Goal: Task Accomplishment & Management: Use online tool/utility

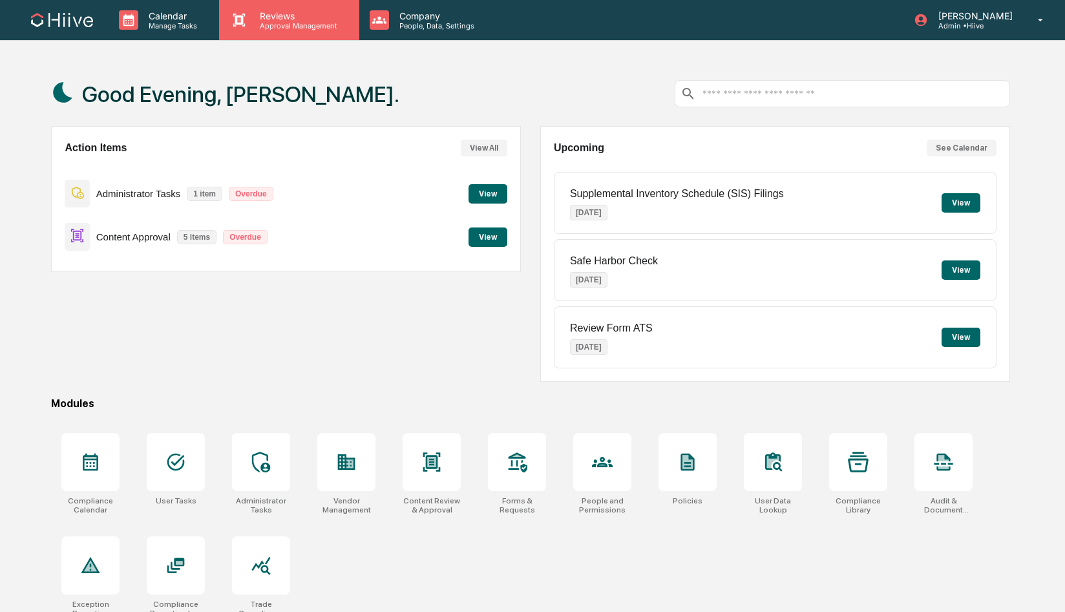
click at [268, 19] on p "Reviews" at bounding box center [297, 15] width 94 height 11
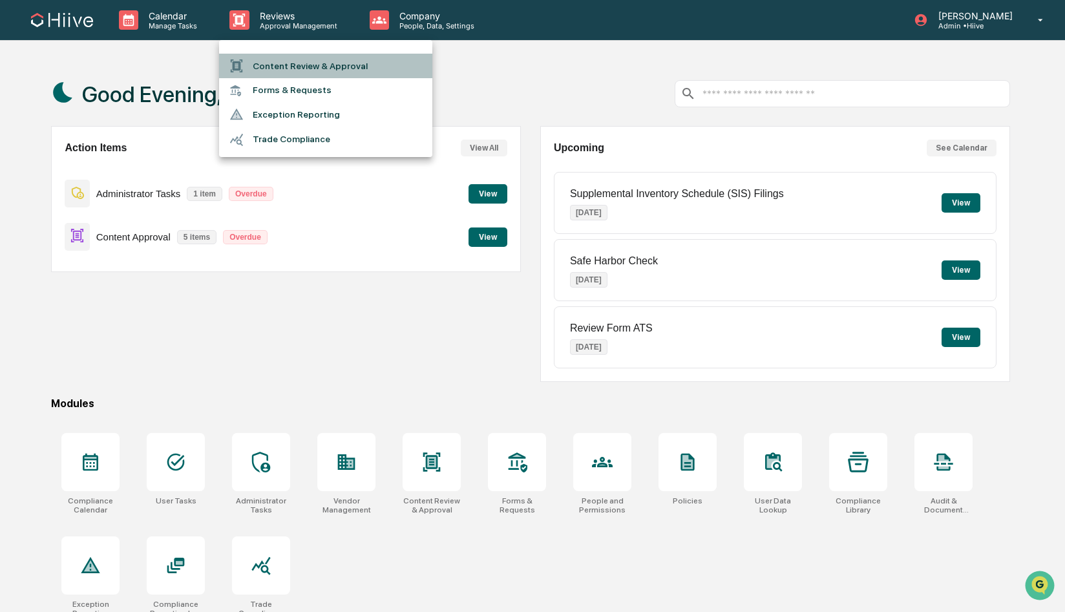
click at [268, 67] on li "Content Review & Approval" at bounding box center [325, 66] width 213 height 25
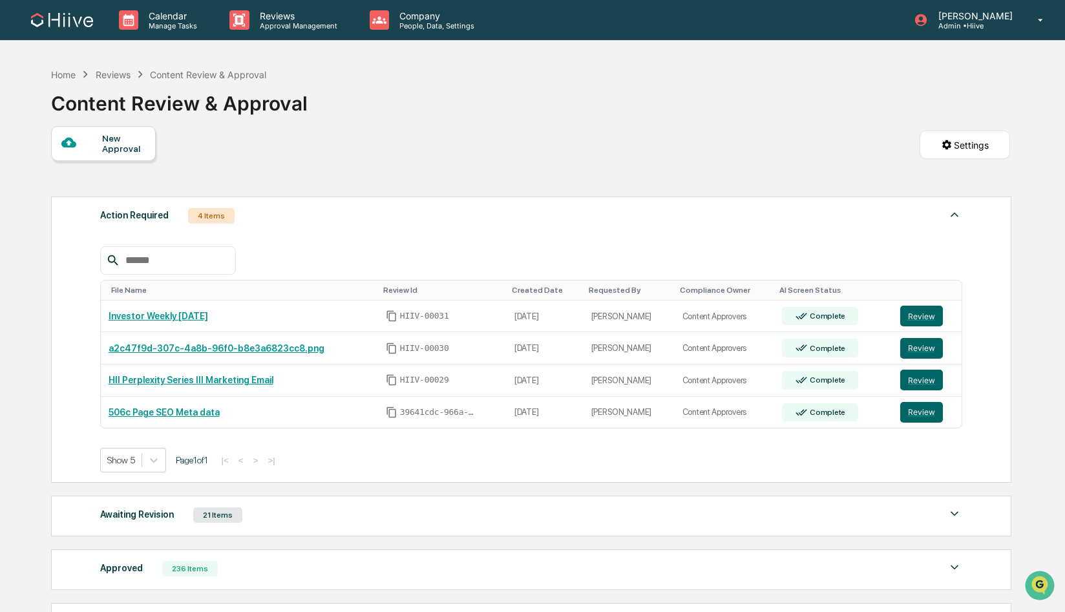
scroll to position [62, 0]
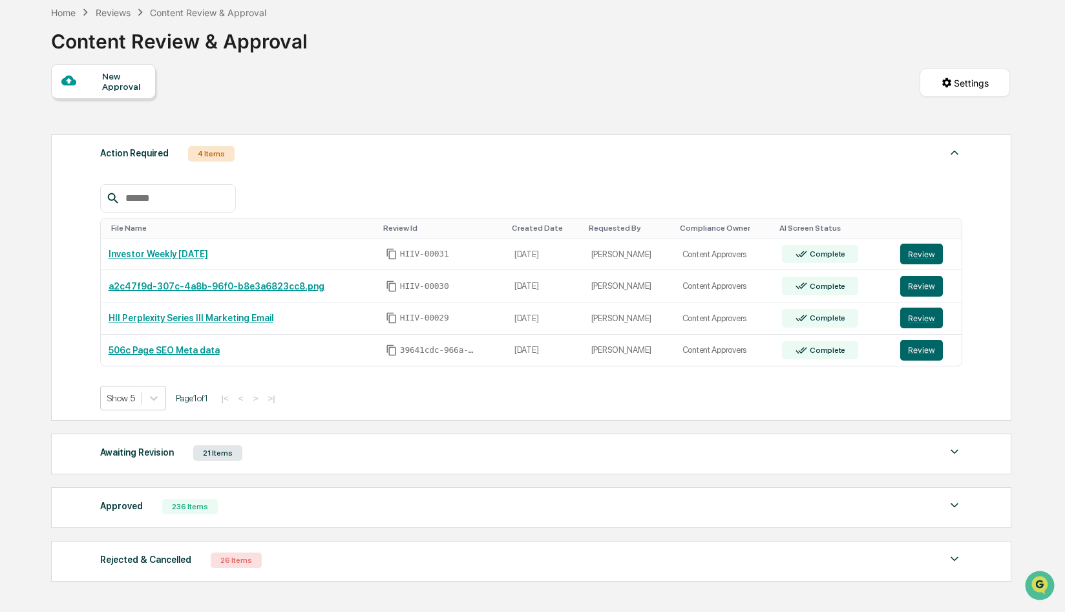
click at [123, 502] on div "Approved" at bounding box center [121, 506] width 43 height 17
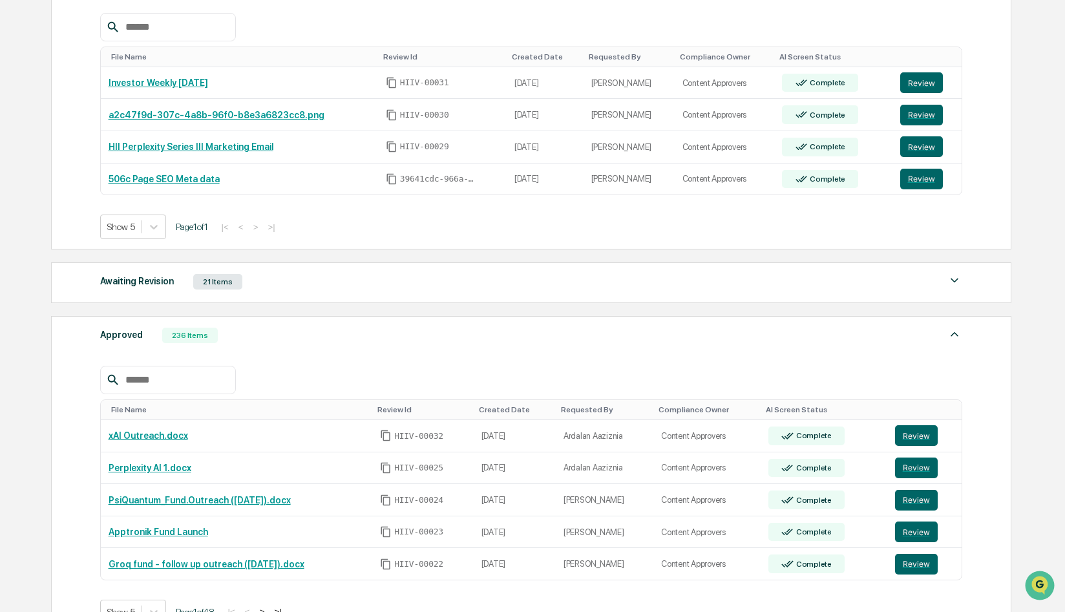
scroll to position [237, 0]
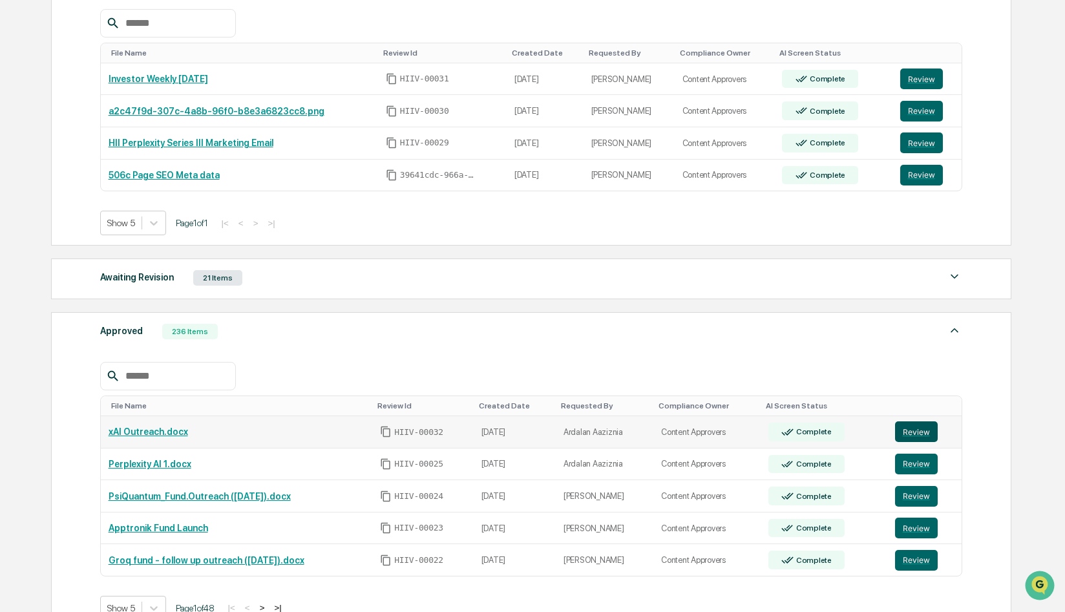
click at [910, 431] on button "Review" at bounding box center [916, 431] width 43 height 21
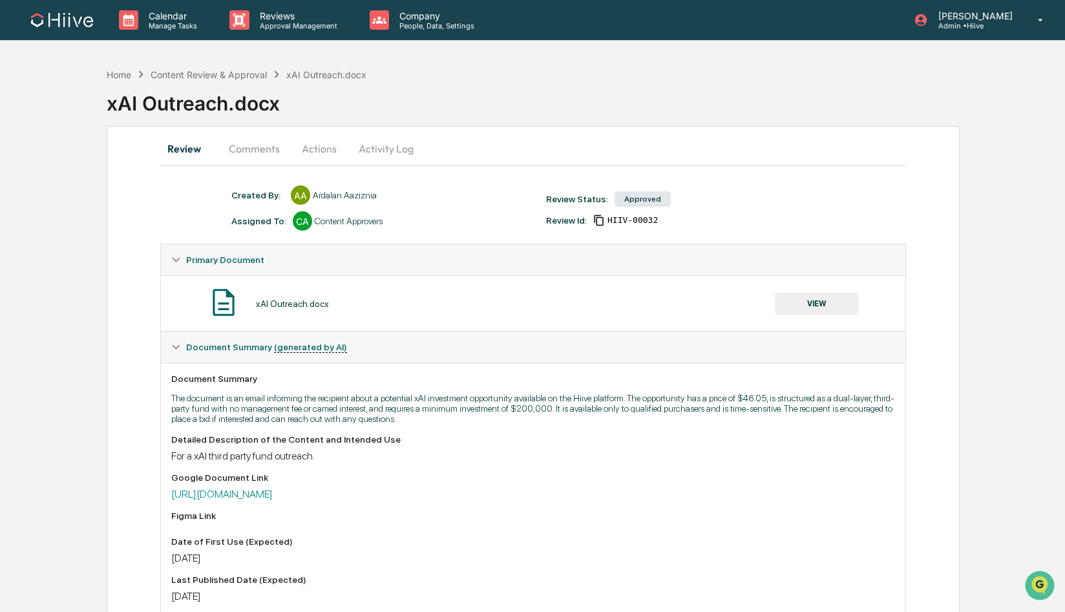
click at [315, 158] on button "Actions" at bounding box center [319, 148] width 58 height 31
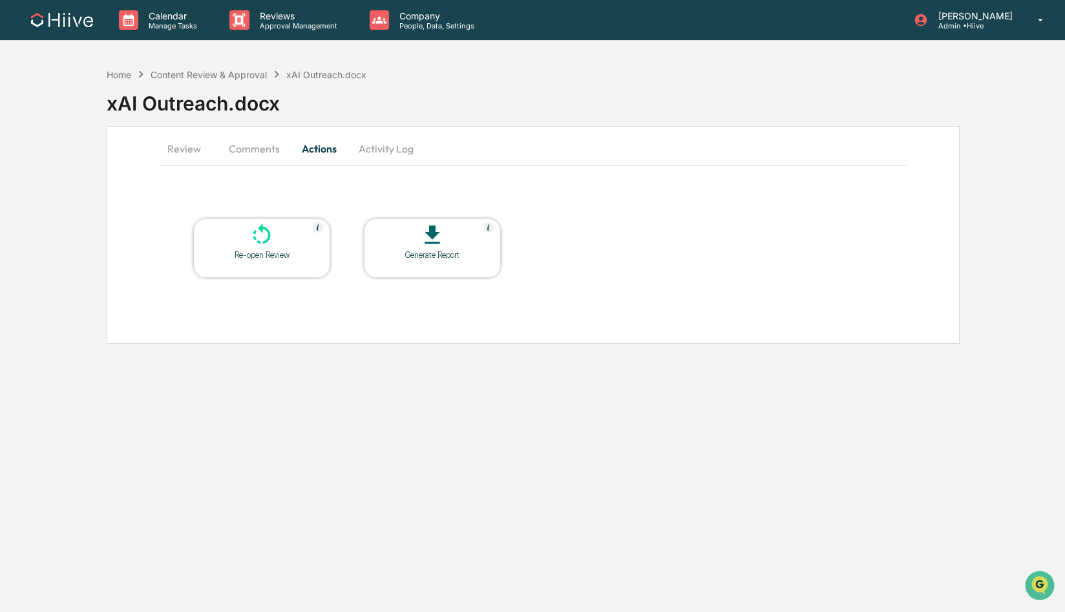
click at [263, 149] on button "Comments" at bounding box center [254, 148] width 72 height 31
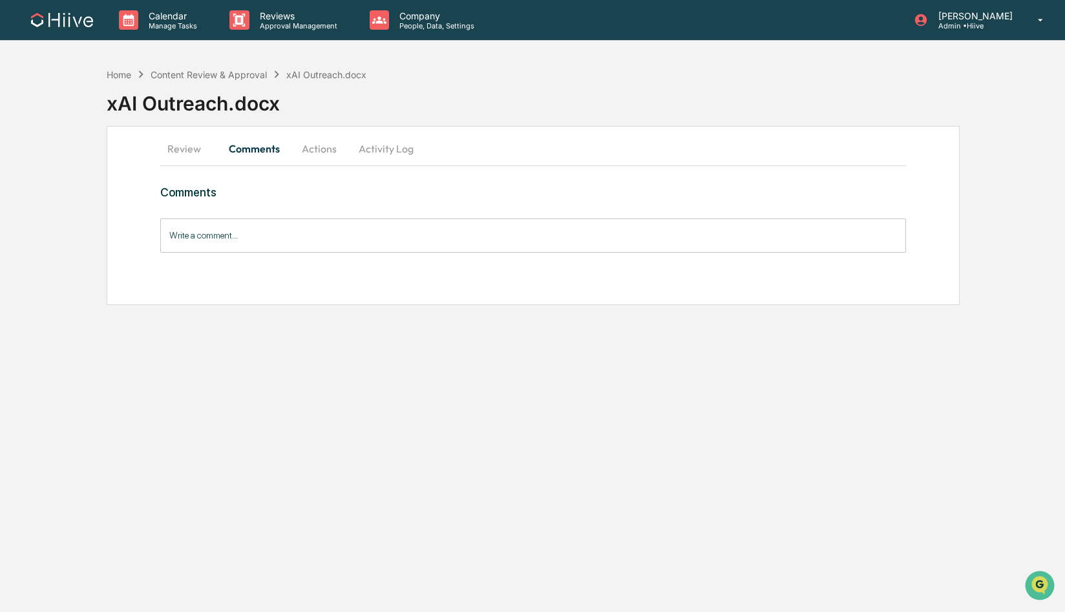
click at [384, 148] on button "Activity Log" at bounding box center [386, 148] width 76 height 31
